Goal: Navigation & Orientation: Find specific page/section

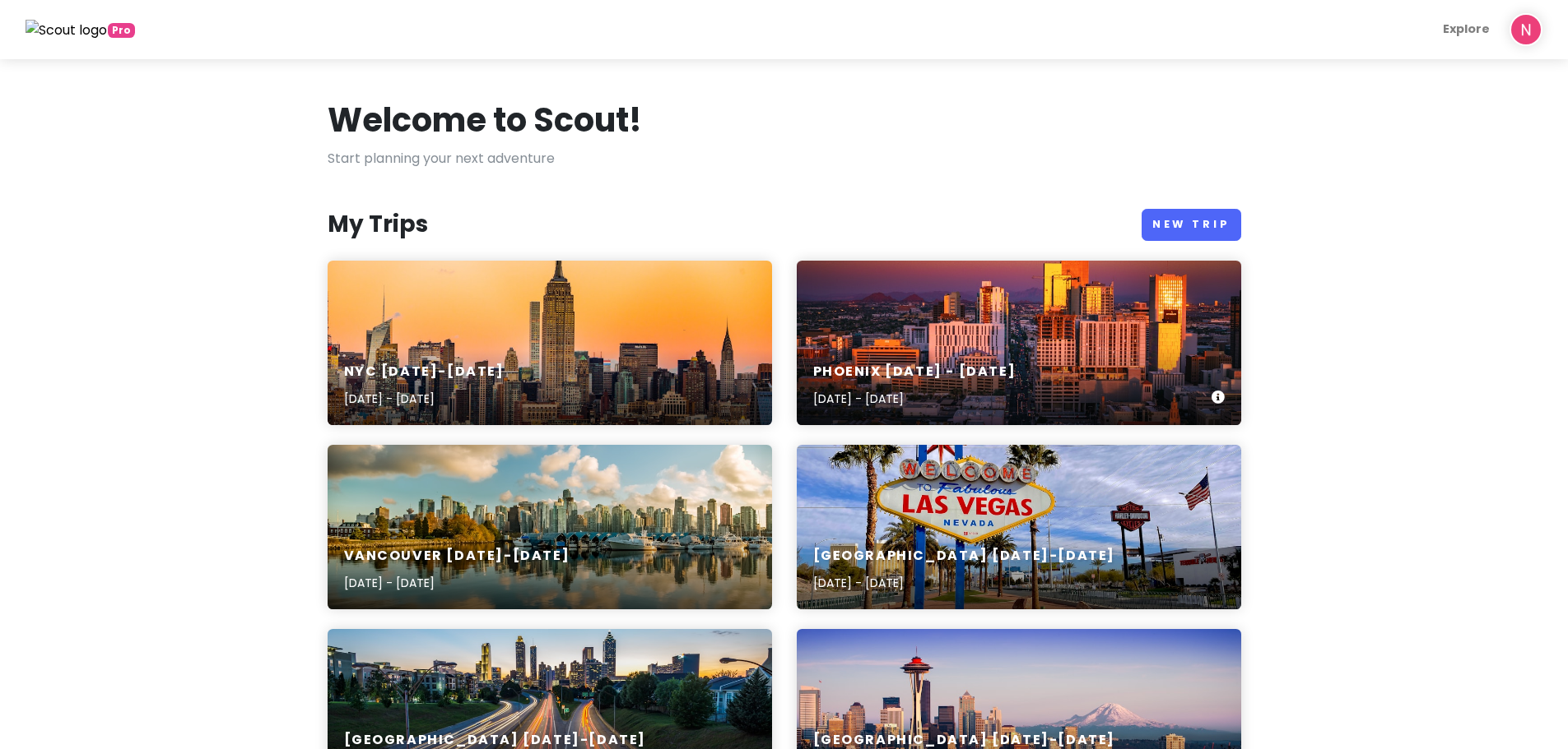
click at [932, 336] on div "Phoenix [DATE] - [DATE] [DATE] - [DATE]" at bounding box center [1018, 343] width 444 height 164
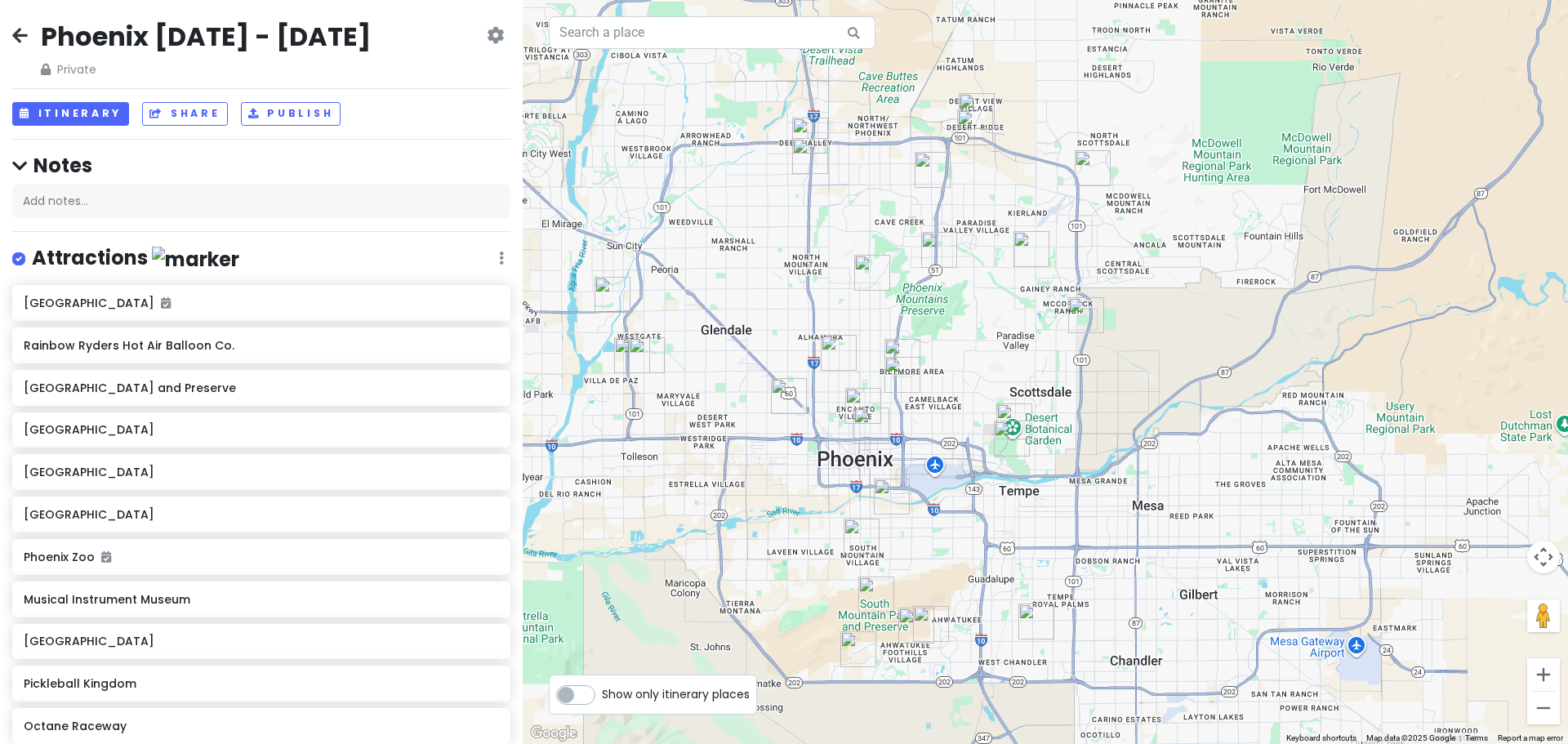
click at [936, 623] on img "3169 E Desert Flower Ln" at bounding box center [931, 624] width 36 height 36
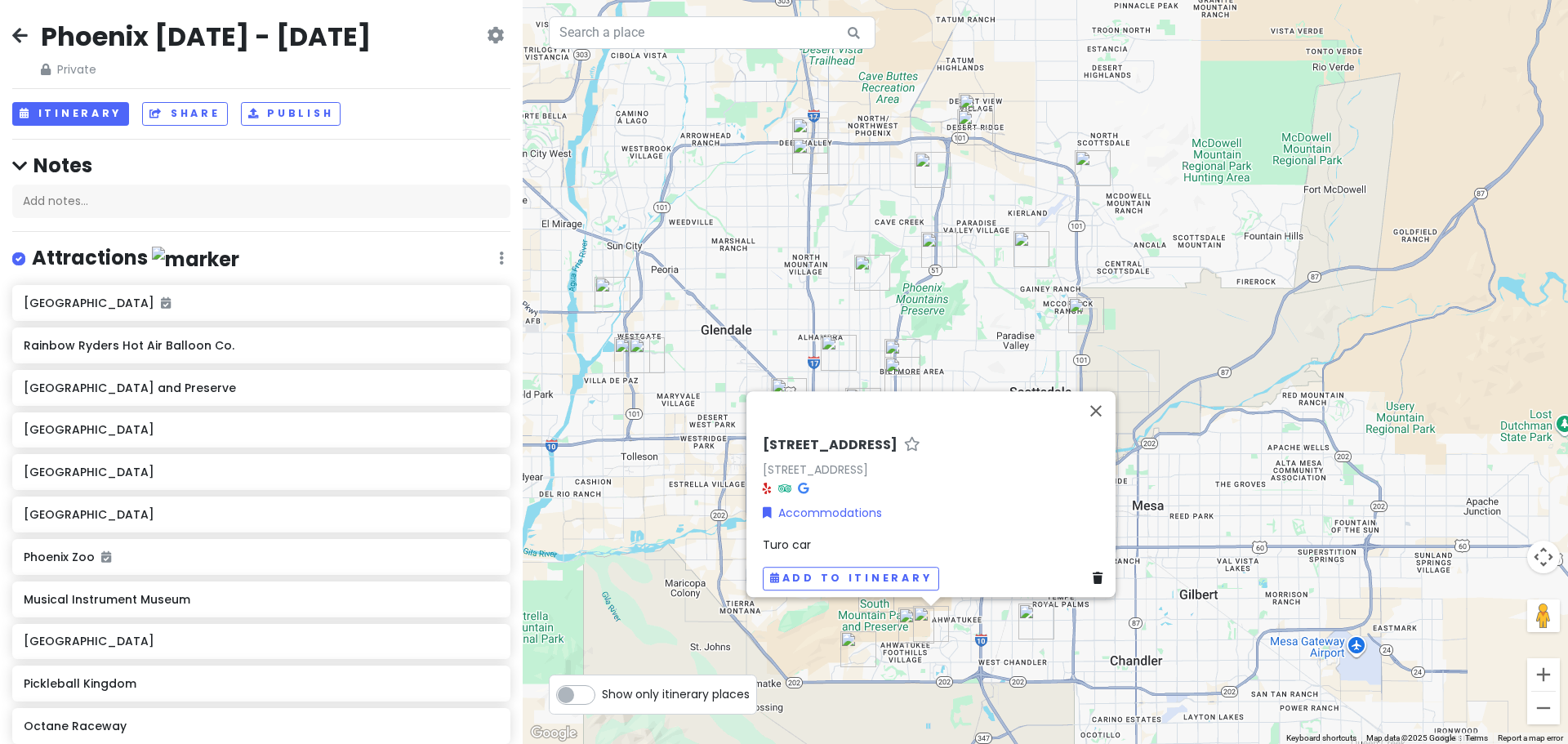
click at [988, 269] on div "[STREET_ADDRESS] Accommodations Turo car Add to itinerary" at bounding box center [1045, 372] width 1045 height 744
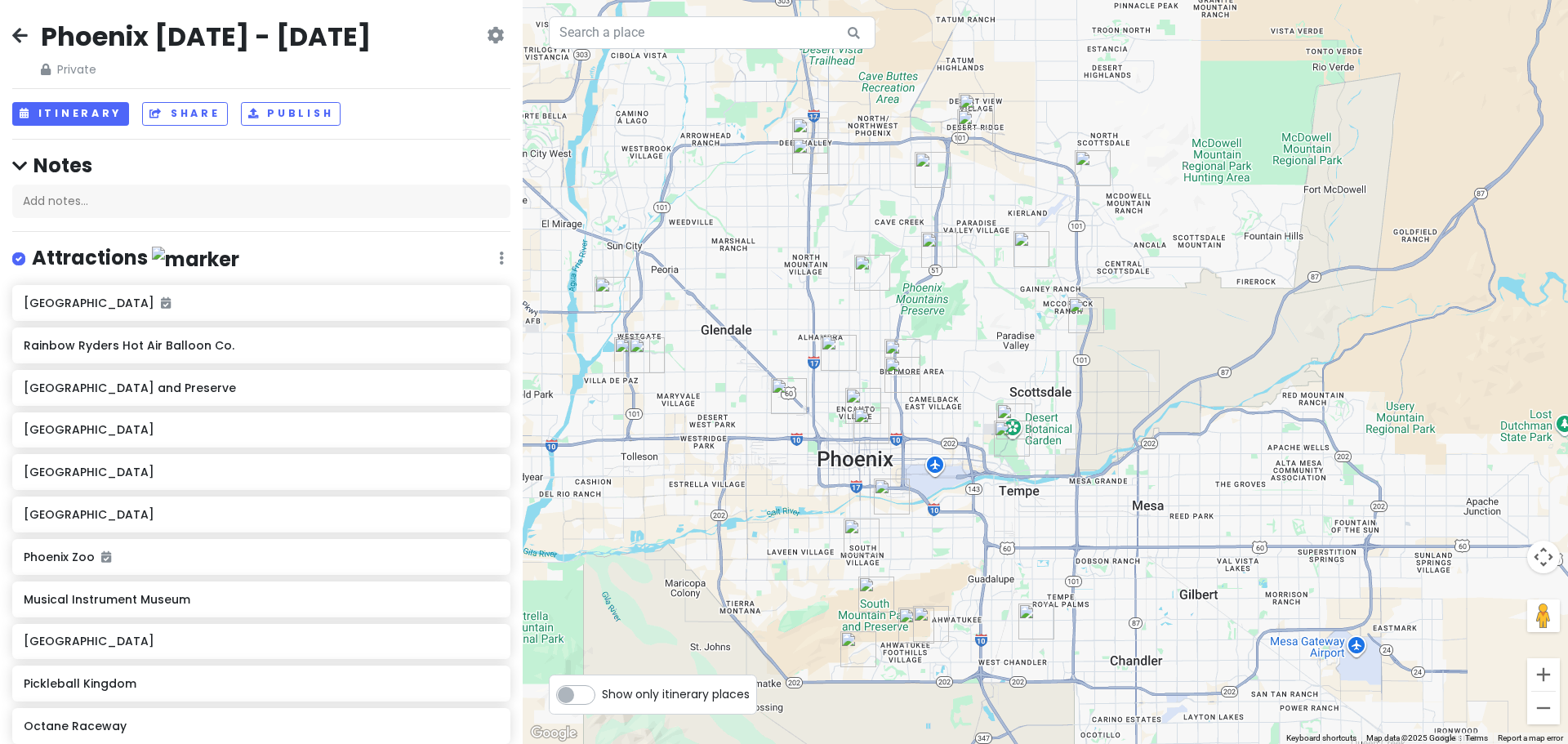
click at [936, 621] on img "3169 E Desert Flower Ln" at bounding box center [931, 624] width 36 height 36
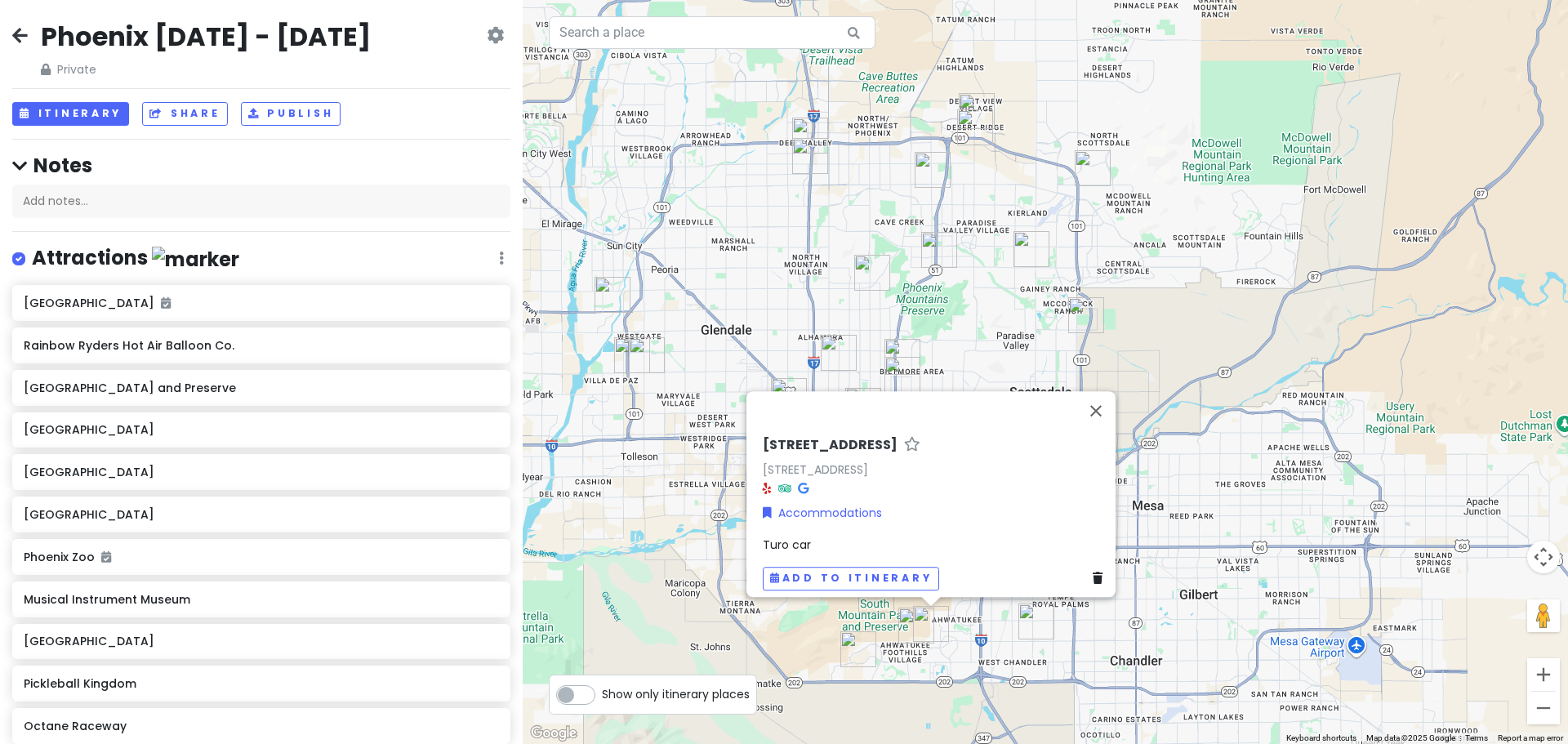
click at [915, 622] on img "14052 S 24th Way" at bounding box center [916, 626] width 36 height 36
click at [854, 644] on img "16001 S 1st St" at bounding box center [858, 650] width 36 height 36
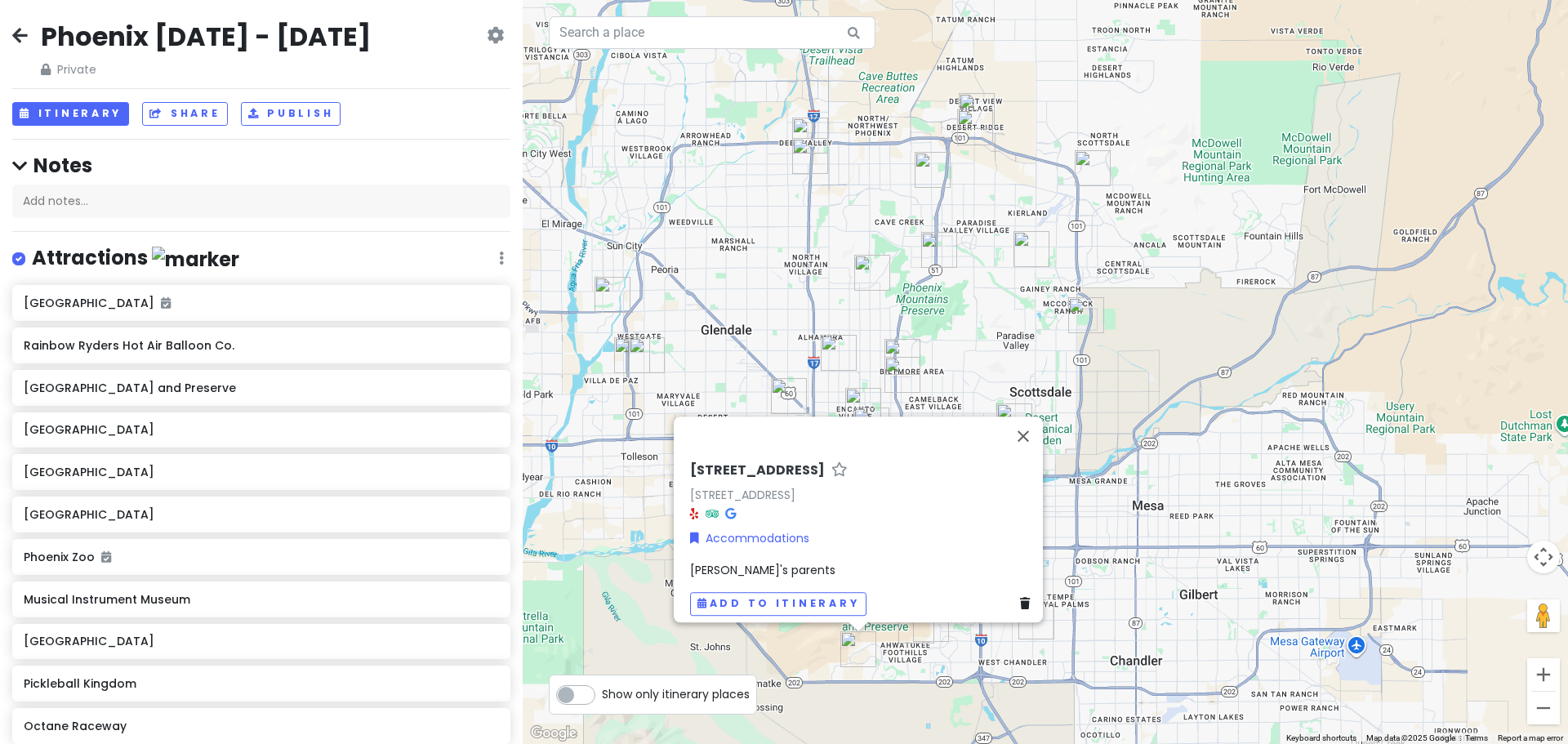
click at [819, 651] on div "[STREET_ADDRESS] Accommodations [PERSON_NAME]'s parents Add to itinerary" at bounding box center [1045, 372] width 1045 height 744
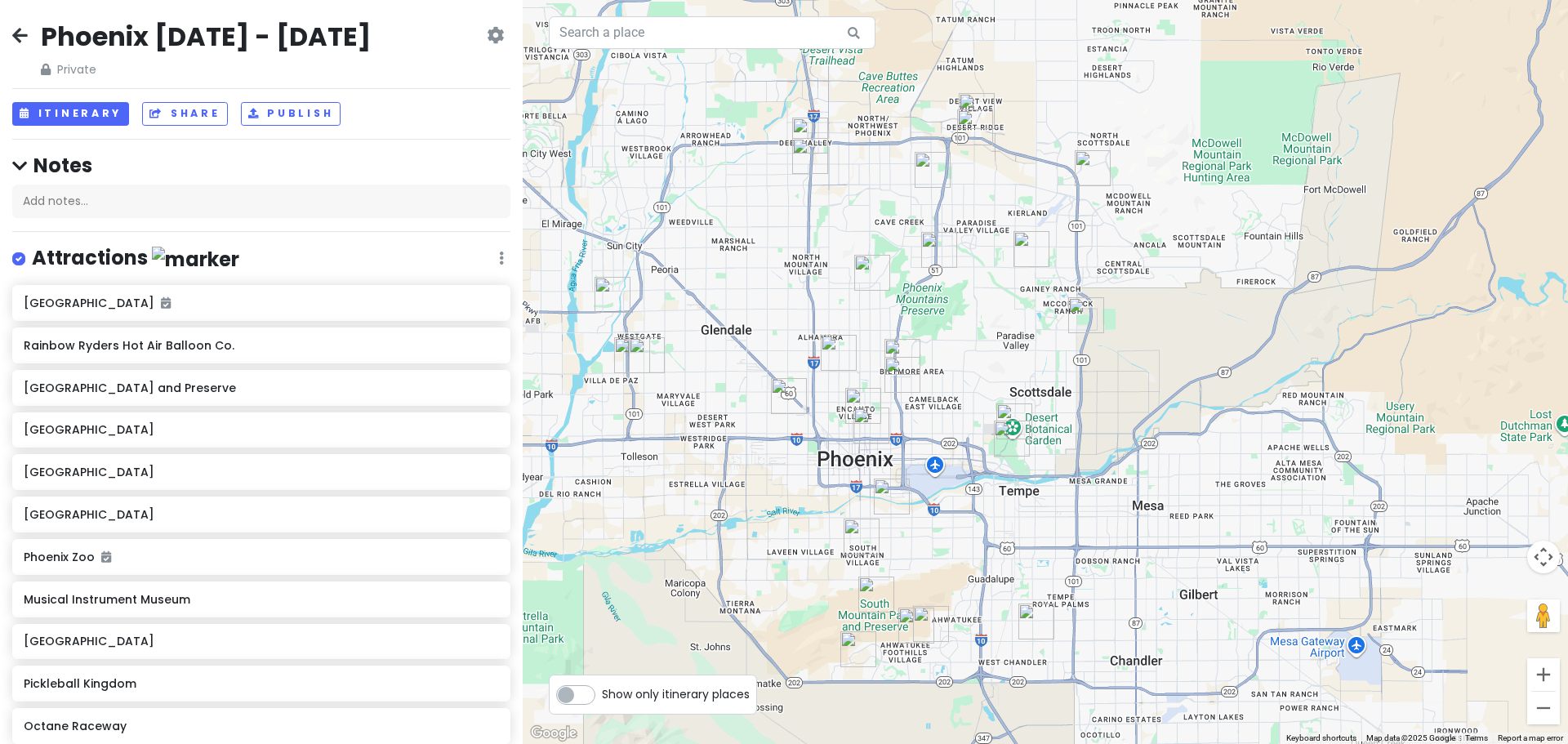
click at [971, 124] on img "Musical Instrument Museum" at bounding box center [975, 127] width 36 height 36
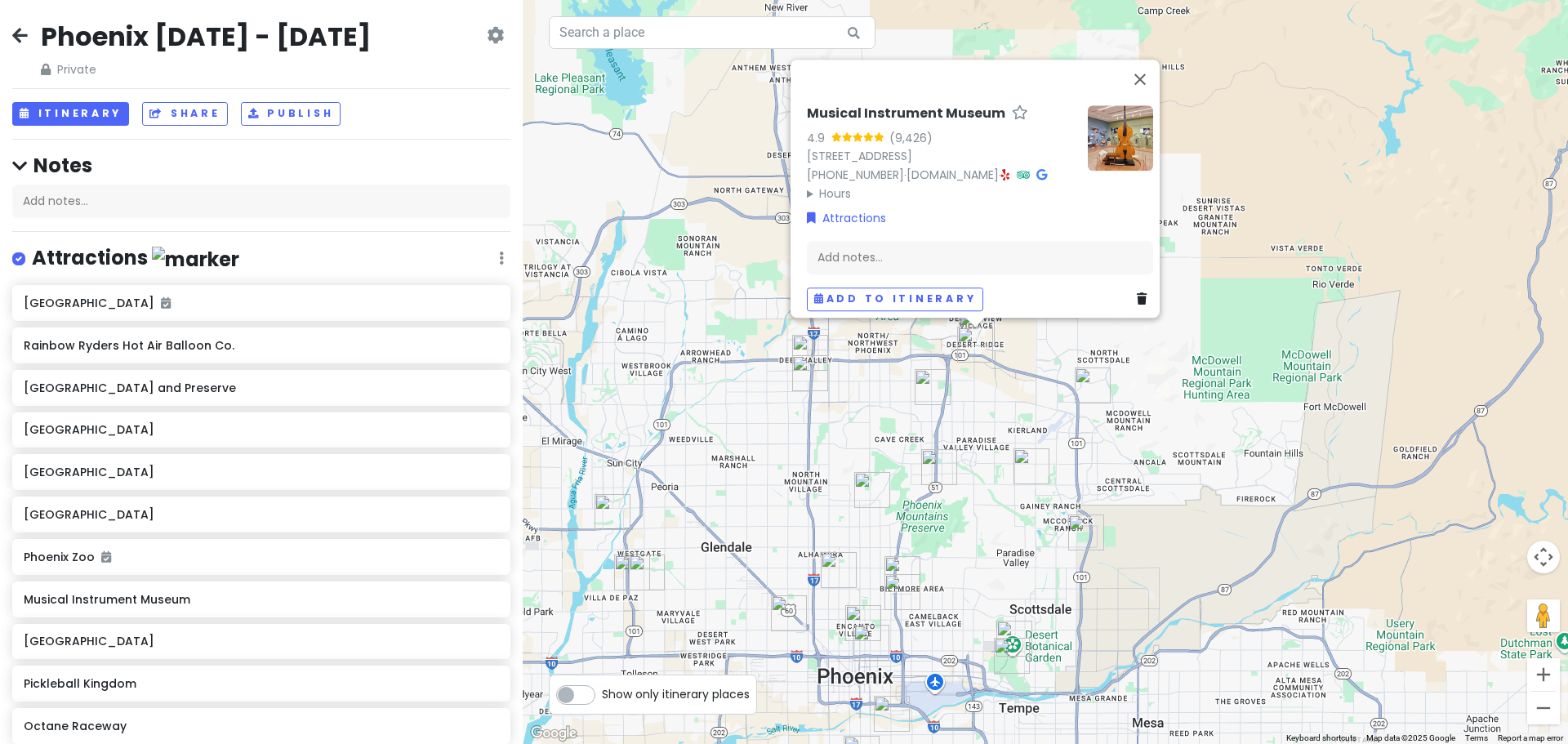
click at [981, 467] on div "Musical Instrument Museum 4.9 (9,426) [STREET_ADDRESS] [PHONE_NUMBER] · [DOMAIN…" at bounding box center [1045, 372] width 1045 height 744
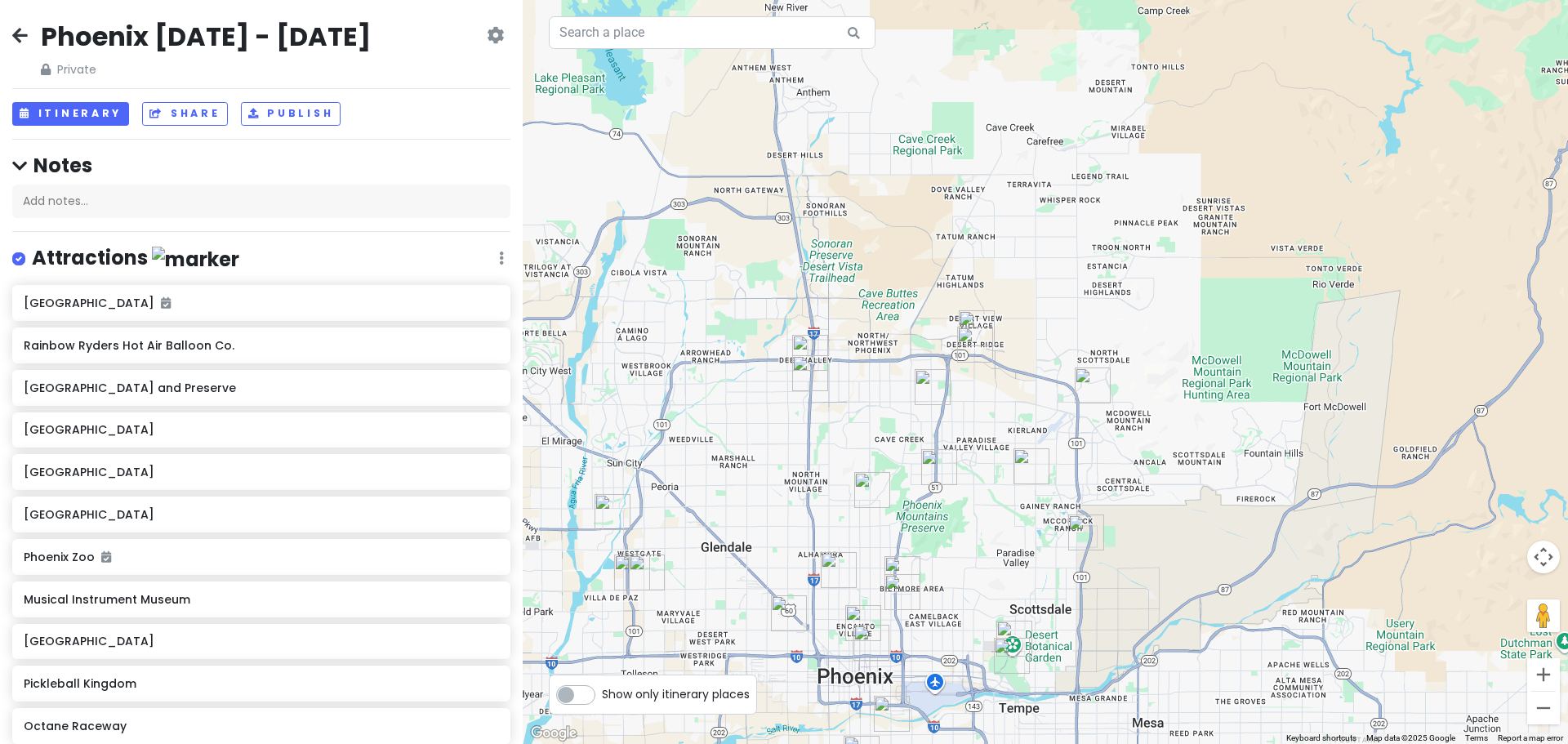
click at [945, 471] on img "Hapa Food Company" at bounding box center [939, 467] width 36 height 36
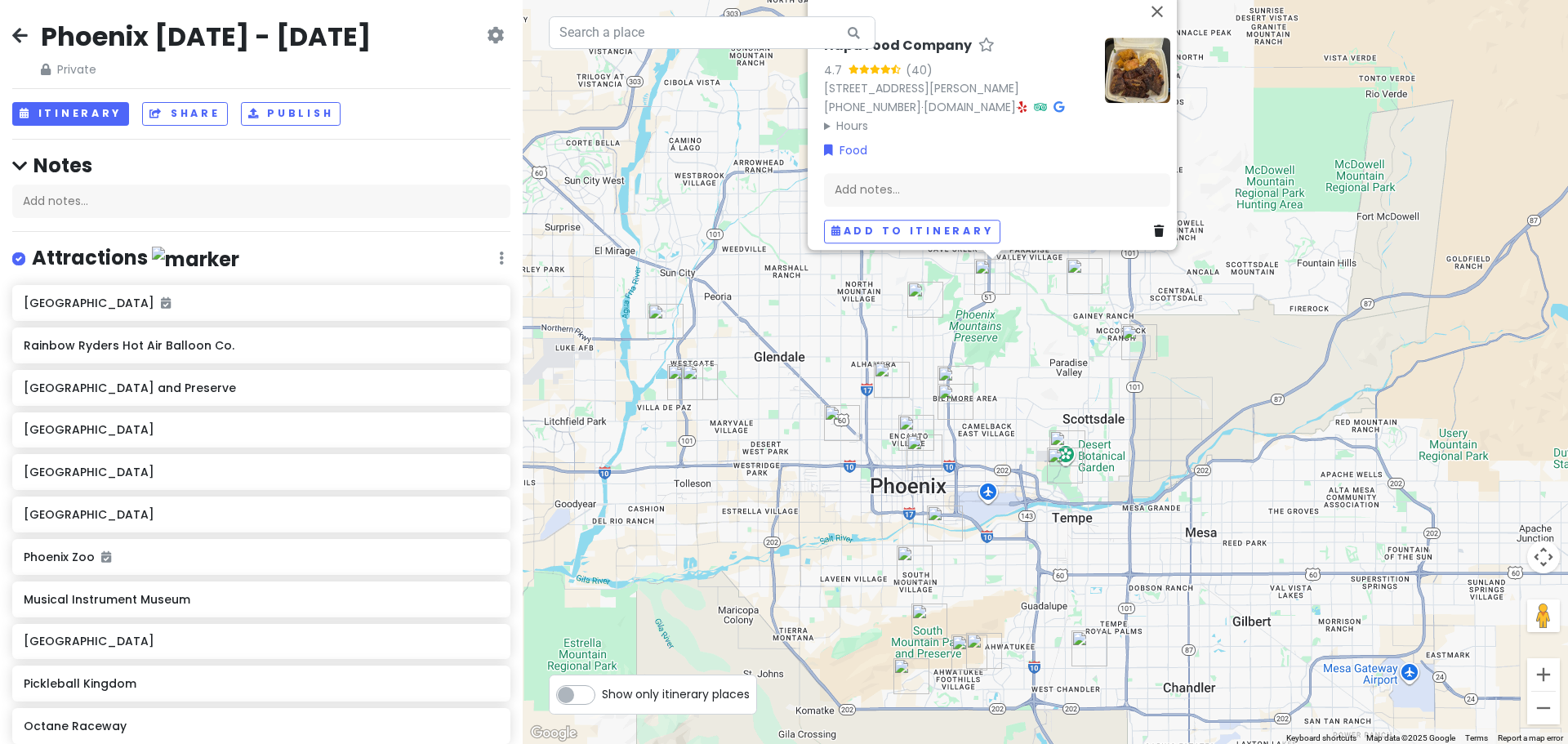
drag, startPoint x: 934, startPoint y: 591, endPoint x: 988, endPoint y: 398, distance: 200.4
click at [988, 398] on div "Hapa Food Company 4.7 (40) [STREET_ADDRESS][PERSON_NAME] [PHONE_NUMBER] · [DOMA…" at bounding box center [1045, 372] width 1045 height 744
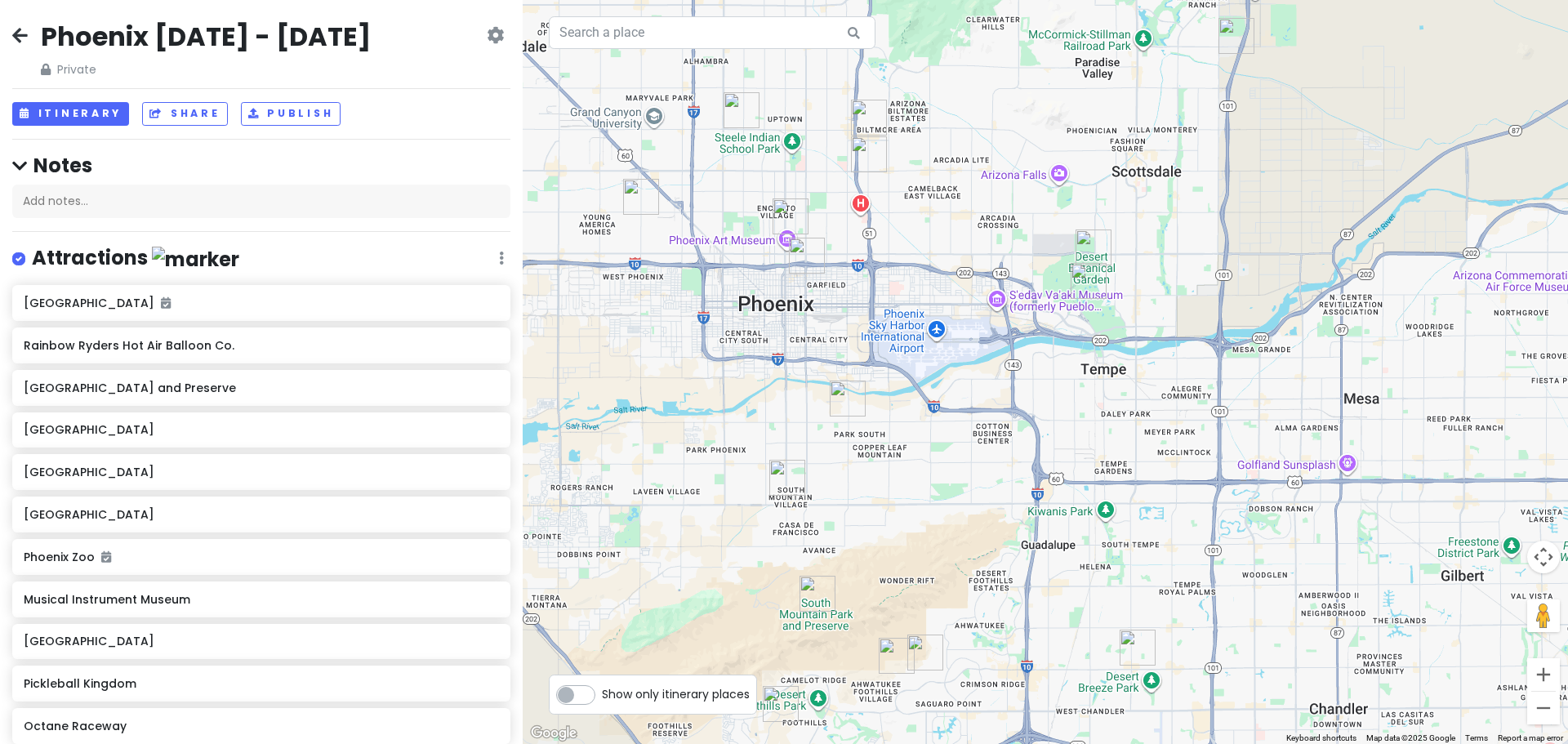
drag, startPoint x: 1076, startPoint y: 606, endPoint x: 1049, endPoint y: 563, distance: 50.8
click at [1049, 563] on div "Hapa Food Company 4.7 (40) [STREET_ADDRESS][PERSON_NAME] [PHONE_NUMBER] · [DOMA…" at bounding box center [1045, 372] width 1045 height 744
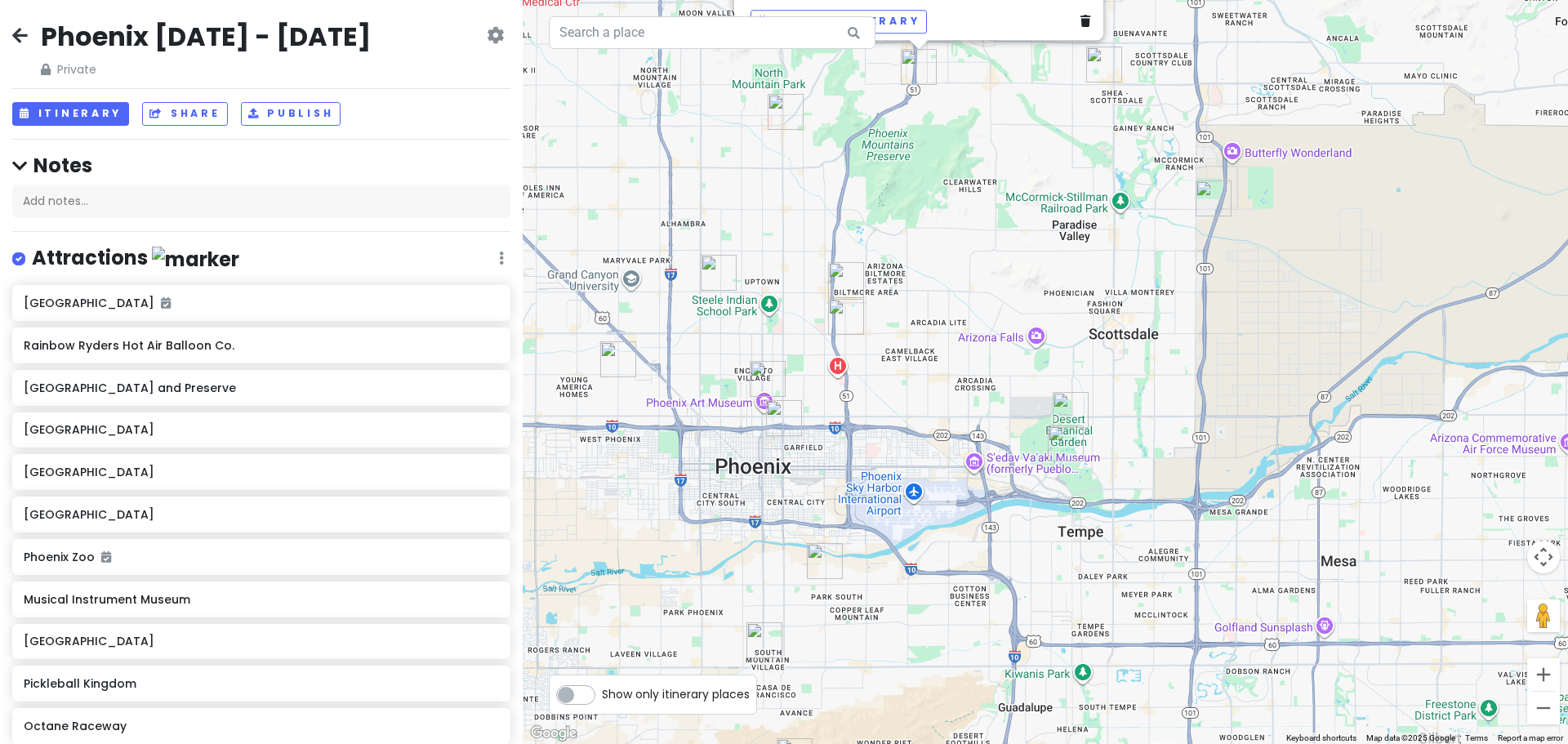
drag, startPoint x: 1002, startPoint y: 313, endPoint x: 981, endPoint y: 463, distance: 151.5
click at [981, 463] on div "Hapa Food Company 4.7 (40) [STREET_ADDRESS][PERSON_NAME] [PHONE_NUMBER] · [DOMA…" at bounding box center [1045, 372] width 1045 height 744
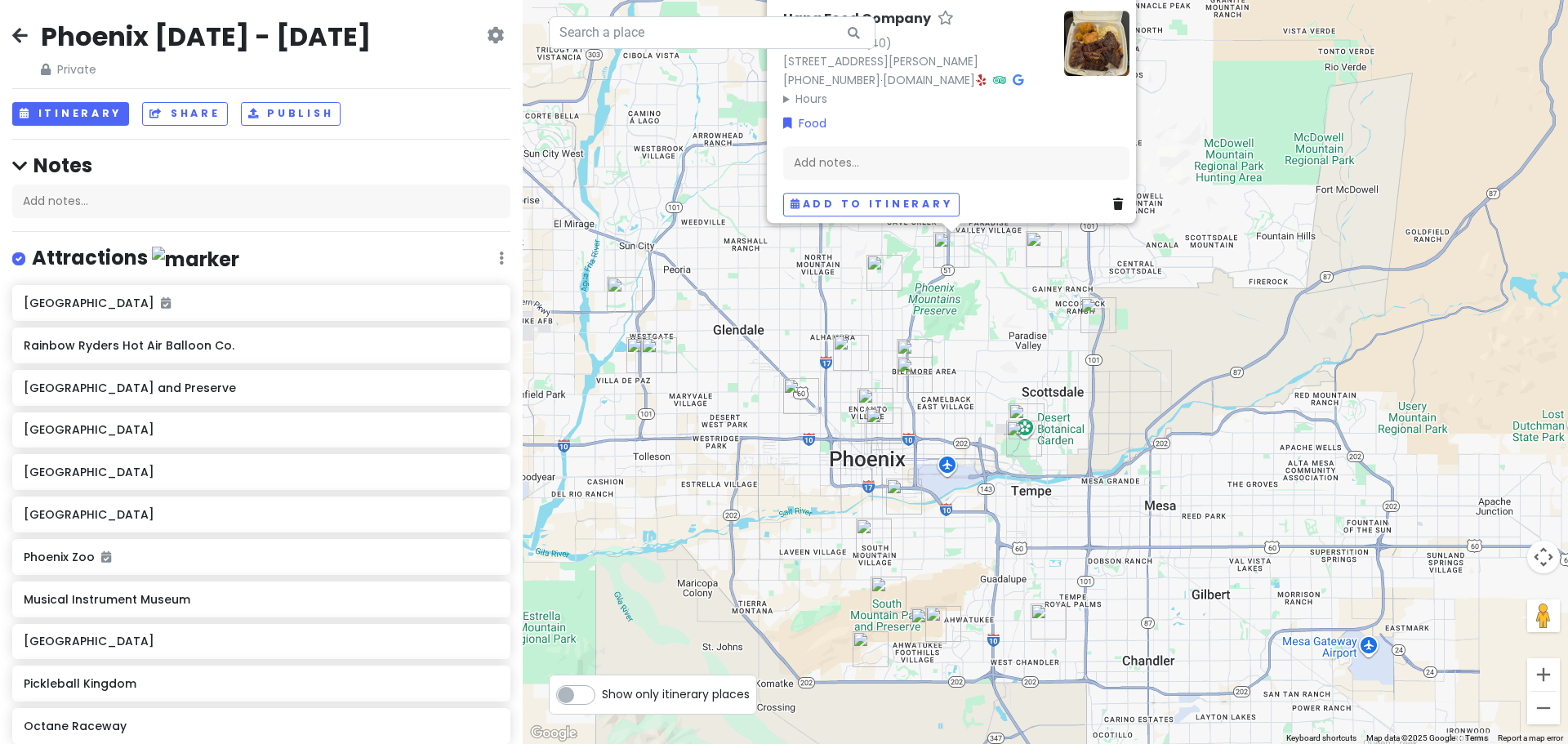
click at [942, 582] on div "Hapa Food Company 4.7 (40) [STREET_ADDRESS][PERSON_NAME] [PHONE_NUMBER] · [DOMA…" at bounding box center [1045, 372] width 1045 height 744
